Goal: Task Accomplishment & Management: Manage account settings

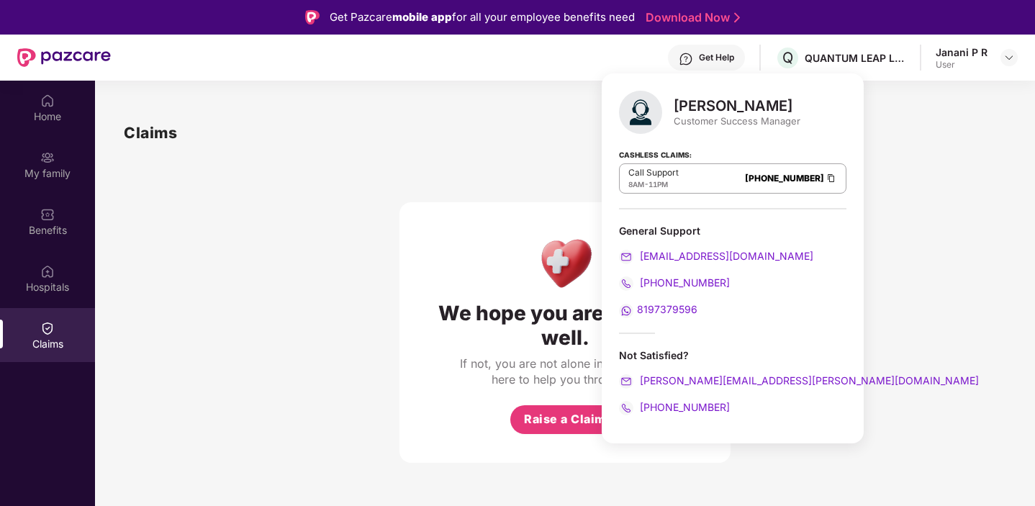
scroll to position [11, 0]
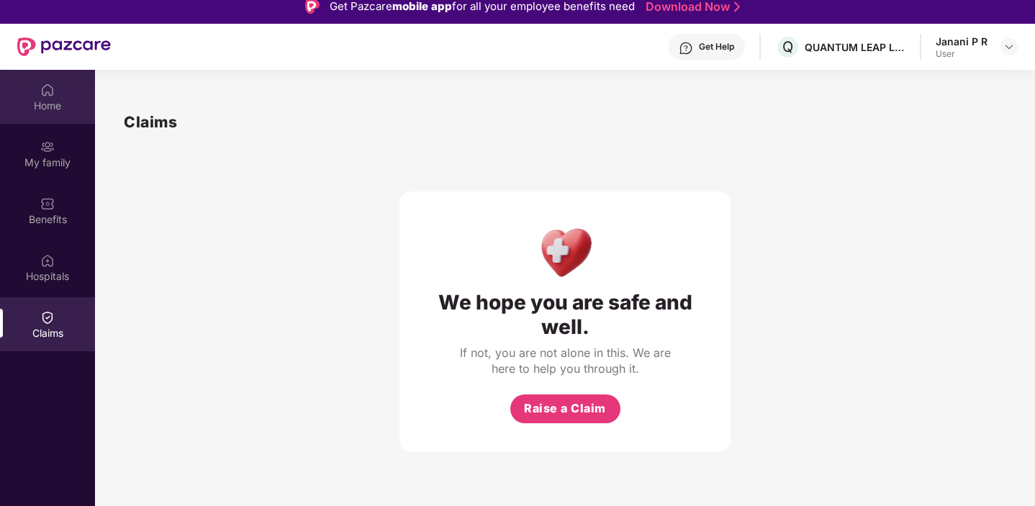
click at [44, 101] on div "Home" at bounding box center [47, 106] width 95 height 14
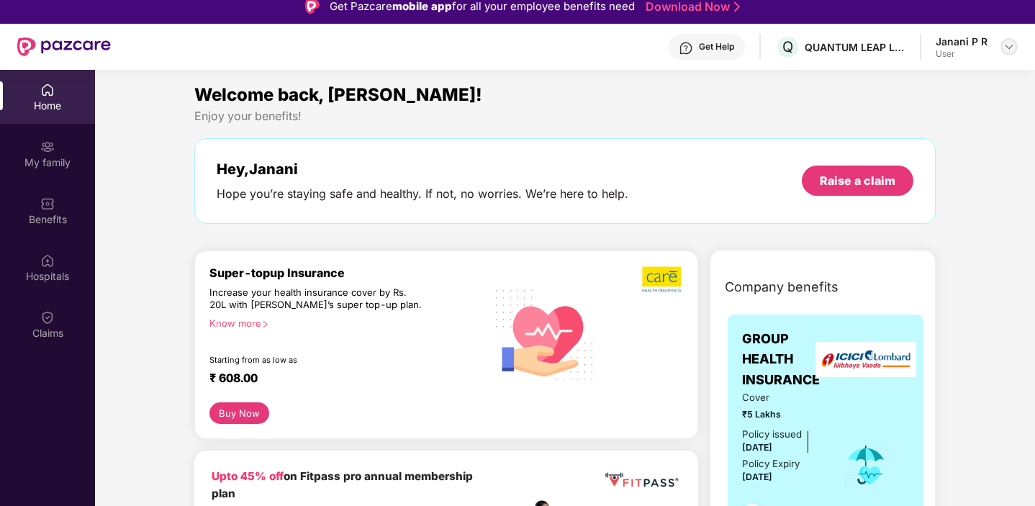
click at [1012, 47] on img at bounding box center [1009, 47] width 12 height 12
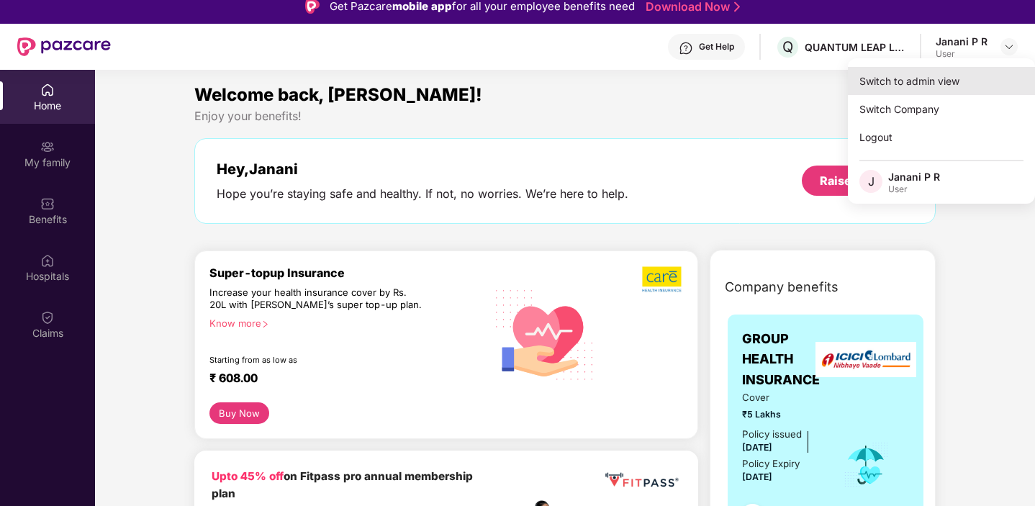
click at [914, 78] on div "Switch to admin view" at bounding box center [941, 81] width 187 height 28
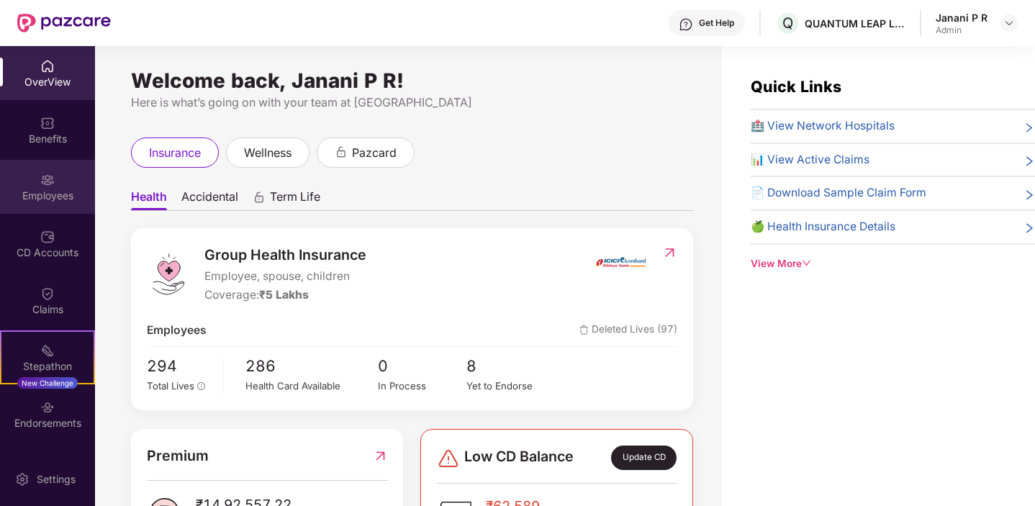
click at [48, 192] on div "Employees" at bounding box center [47, 196] width 95 height 14
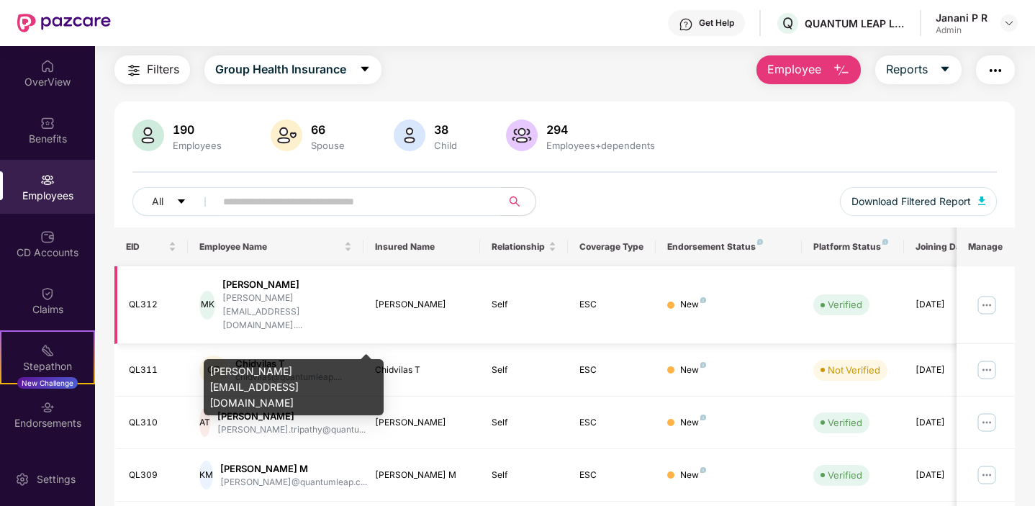
scroll to position [42, 0]
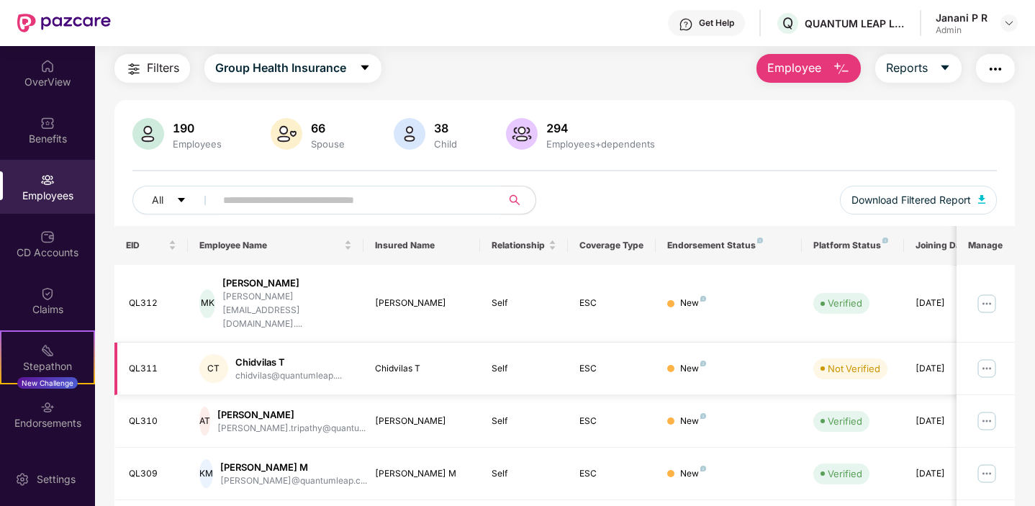
click at [987, 357] on img at bounding box center [986, 368] width 23 height 23
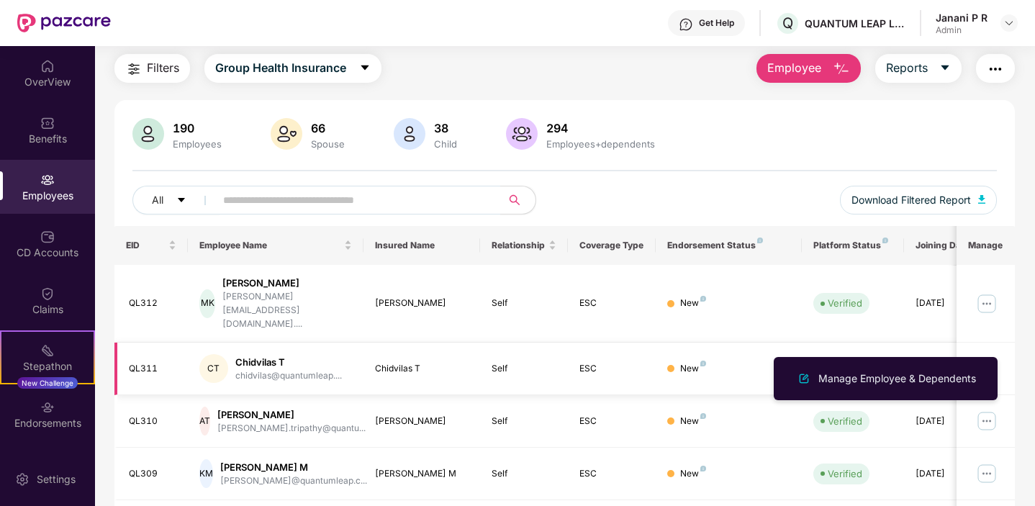
click at [989, 357] on img at bounding box center [986, 368] width 23 height 23
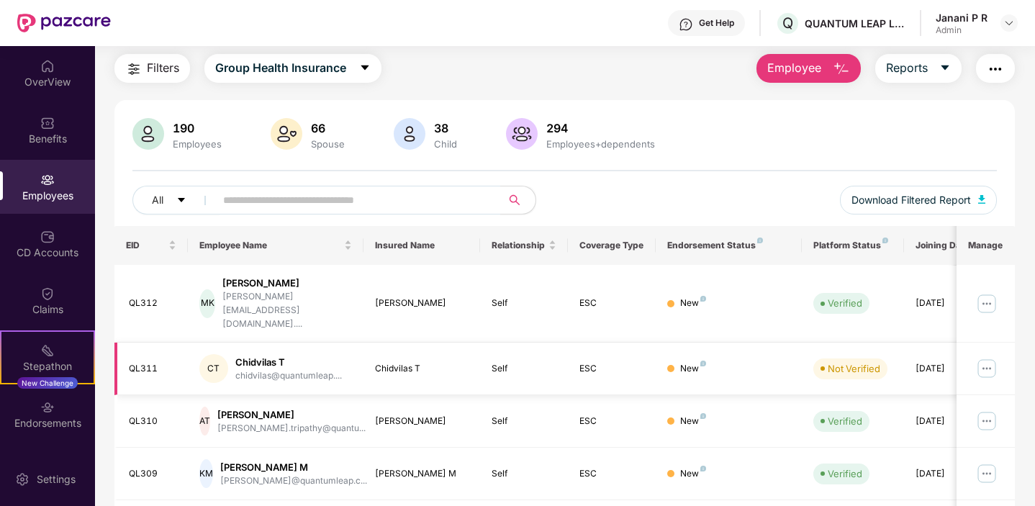
click at [989, 357] on img at bounding box center [986, 368] width 23 height 23
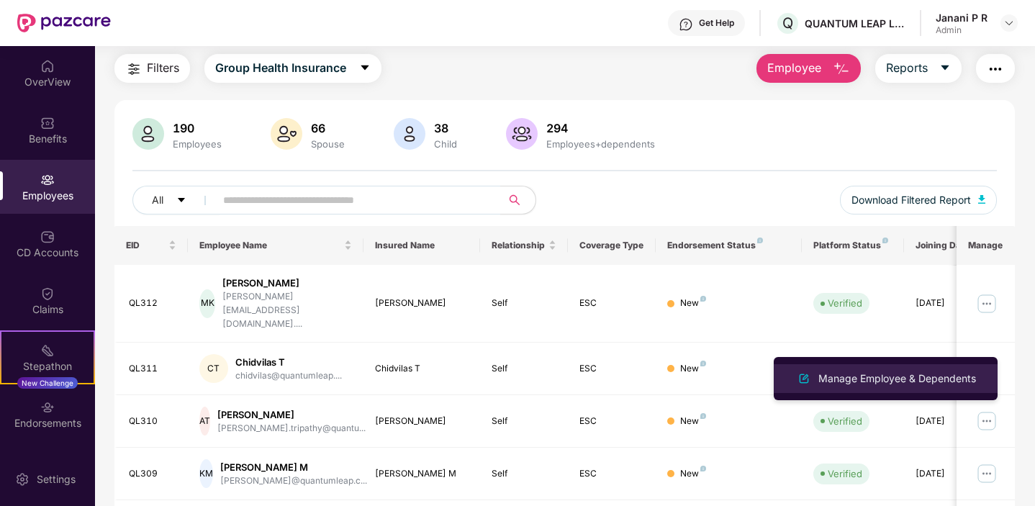
click at [902, 374] on div "Manage Employee & Dependents" at bounding box center [896, 379] width 163 height 16
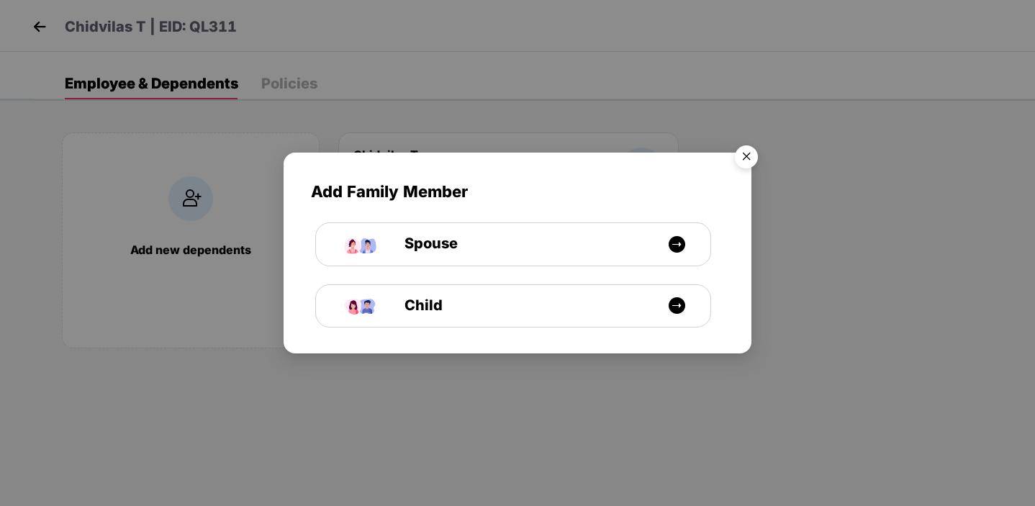
click at [751, 156] on img "Close" at bounding box center [746, 159] width 40 height 40
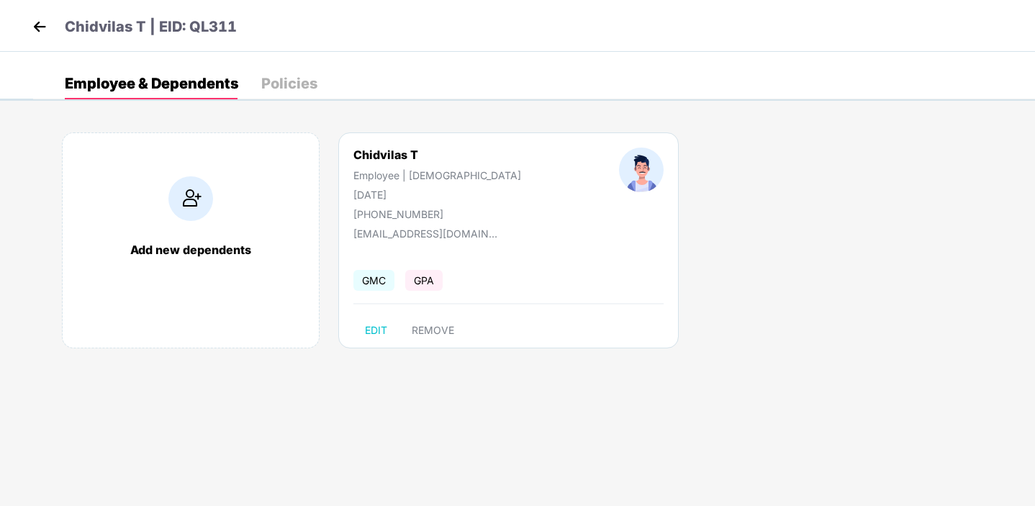
drag, startPoint x: 356, startPoint y: 194, endPoint x: 404, endPoint y: 196, distance: 47.5
click at [404, 196] on div "[DATE]" at bounding box center [437, 195] width 168 height 12
